Goal: Task Accomplishment & Management: Use online tool/utility

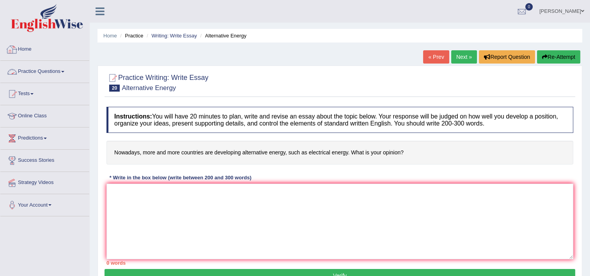
click at [37, 70] on link "Practice Questions" at bounding box center [44, 70] width 89 height 19
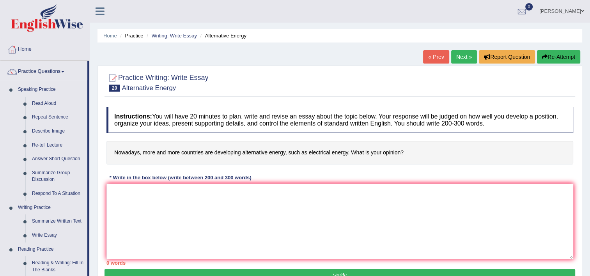
click at [36, 70] on link "Practice Questions" at bounding box center [43, 70] width 87 height 19
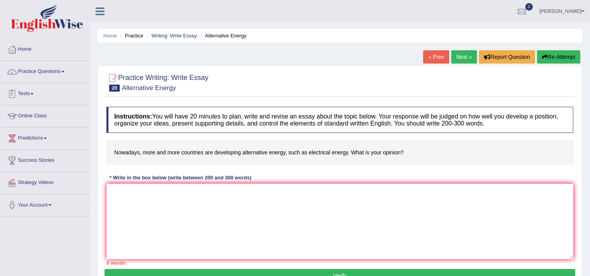
click at [30, 97] on link "Tests" at bounding box center [44, 92] width 89 height 19
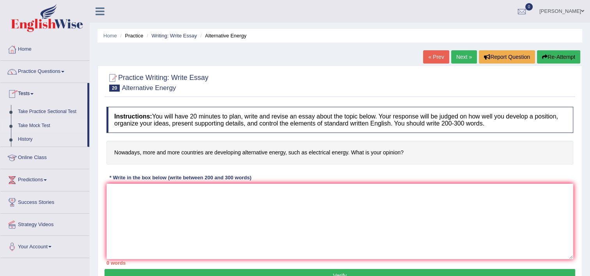
click at [31, 127] on link "Take Mock Test" at bounding box center [50, 126] width 73 height 14
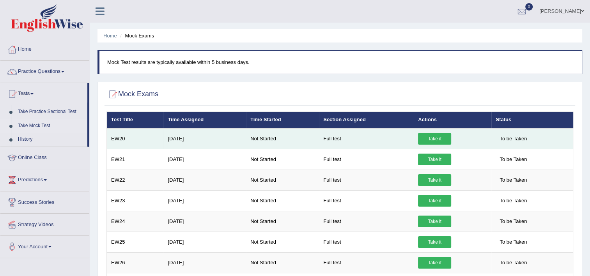
click at [427, 137] on link "Take it" at bounding box center [434, 139] width 33 height 12
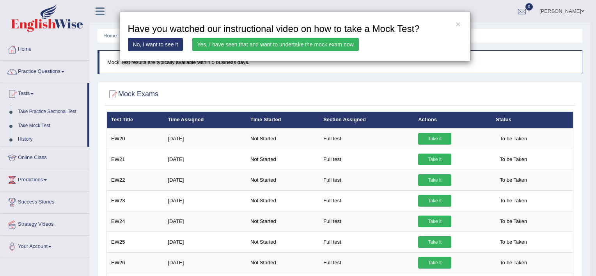
click at [256, 45] on link "Yes, I have seen that and want to undertake the mock exam now" at bounding box center [275, 44] width 167 height 13
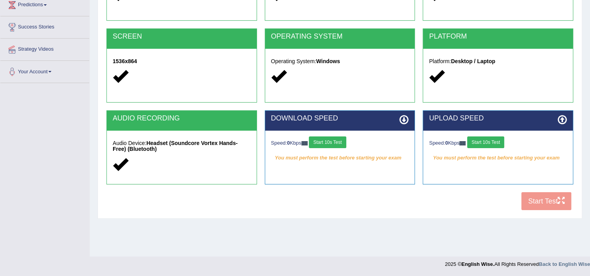
scroll to position [133, 0]
click at [322, 141] on button "Start 10s Test" at bounding box center [327, 142] width 37 height 12
click at [494, 143] on button "Start 10s Test" at bounding box center [485, 142] width 37 height 12
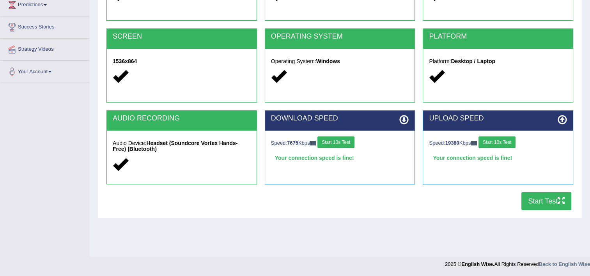
click at [535, 201] on button "Start Test" at bounding box center [546, 201] width 50 height 18
